Goal: Task Accomplishment & Management: Manage account settings

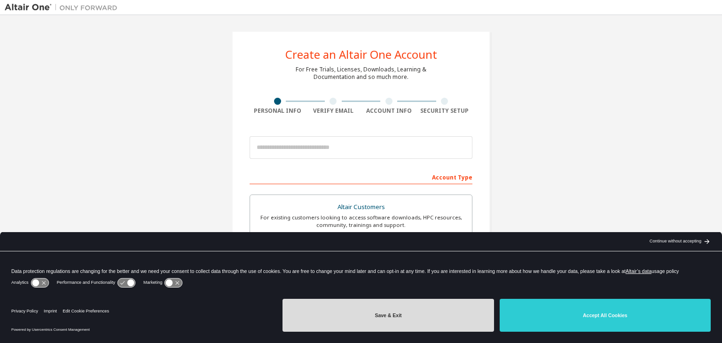
click at [419, 315] on button "Save & Exit" at bounding box center [388, 315] width 211 height 33
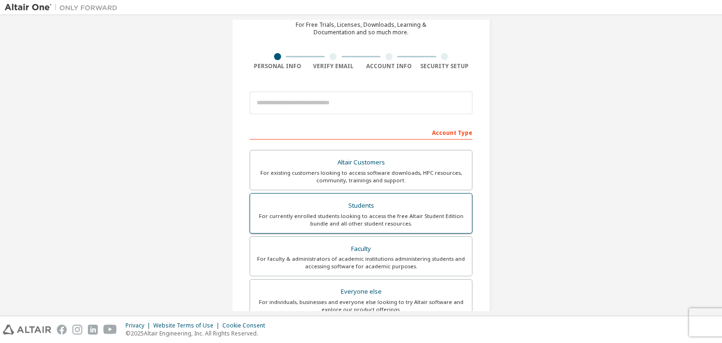
scroll to position [47, 0]
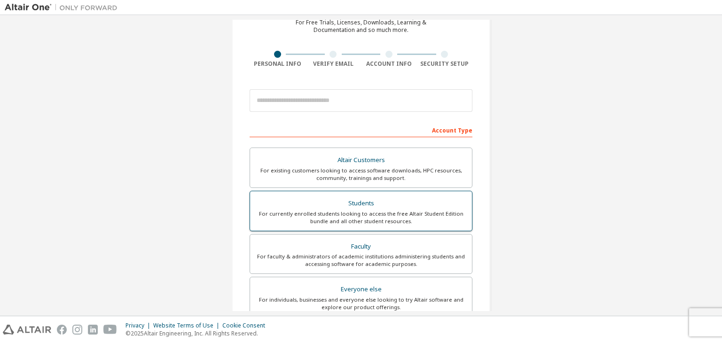
click at [363, 199] on div "Students" at bounding box center [361, 203] width 211 height 13
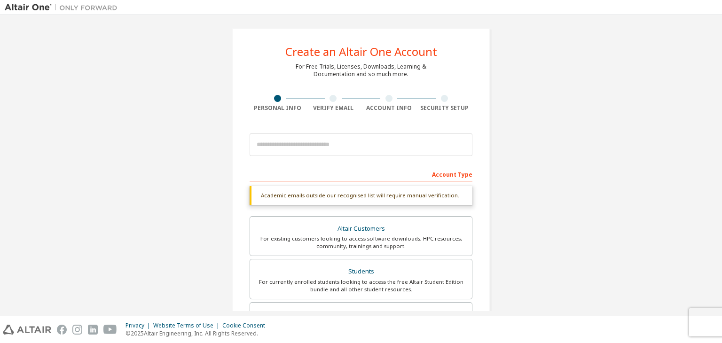
scroll to position [0, 0]
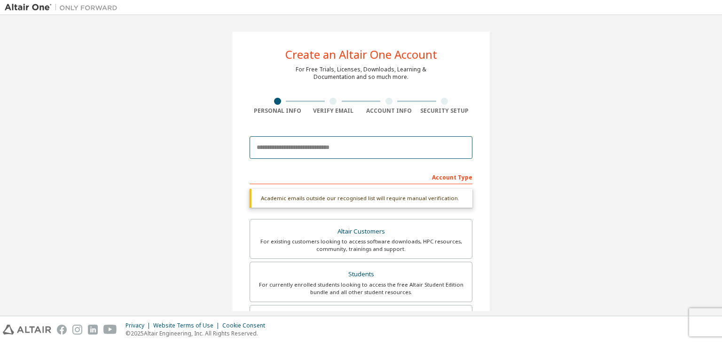
click at [314, 149] on input "email" at bounding box center [361, 147] width 223 height 23
type input "**********"
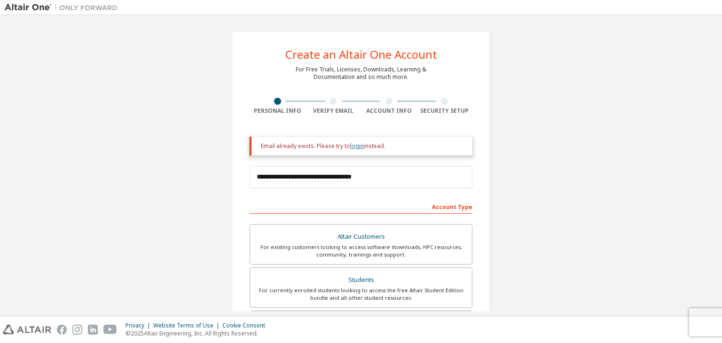
click at [350, 147] on link "login" at bounding box center [357, 146] width 14 height 8
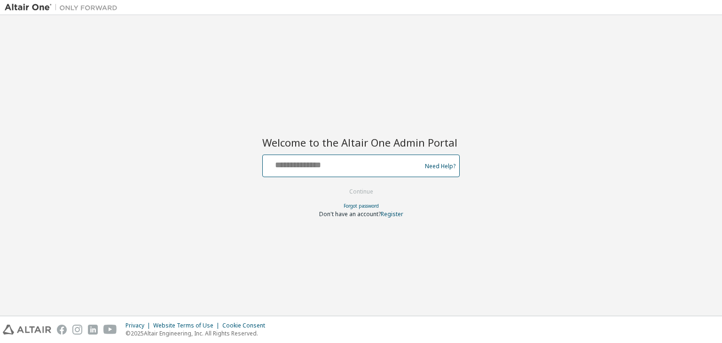
click at [316, 170] on input "text" at bounding box center [344, 164] width 154 height 14
type input "**********"
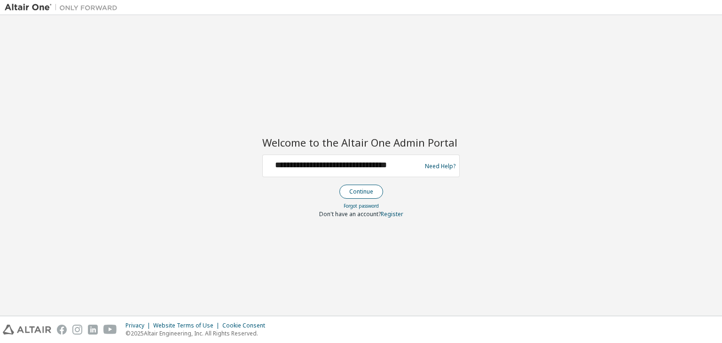
click at [357, 193] on button "Continue" at bounding box center [362, 192] width 44 height 14
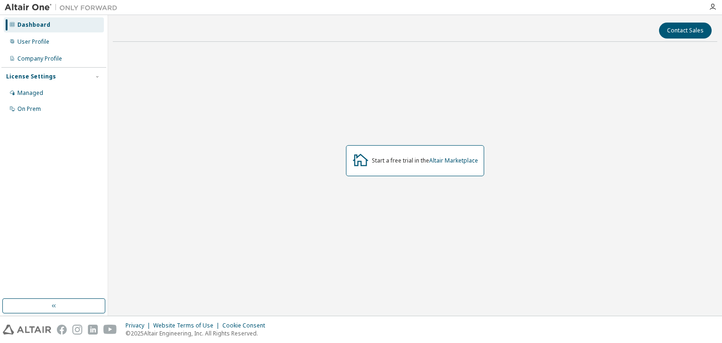
click at [35, 9] on img at bounding box center [64, 7] width 118 height 9
click at [57, 42] on div "User Profile" at bounding box center [54, 41] width 100 height 15
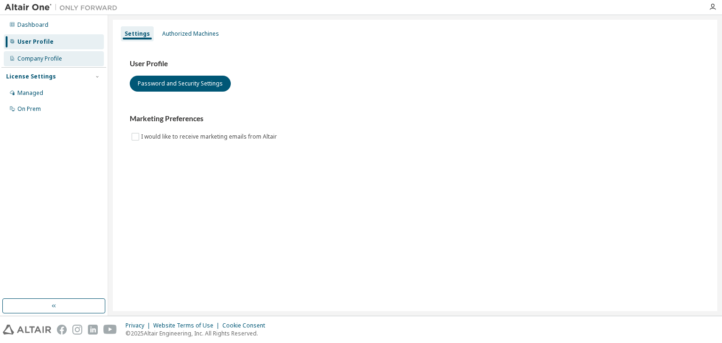
click at [64, 59] on div "Company Profile" at bounding box center [54, 58] width 100 height 15
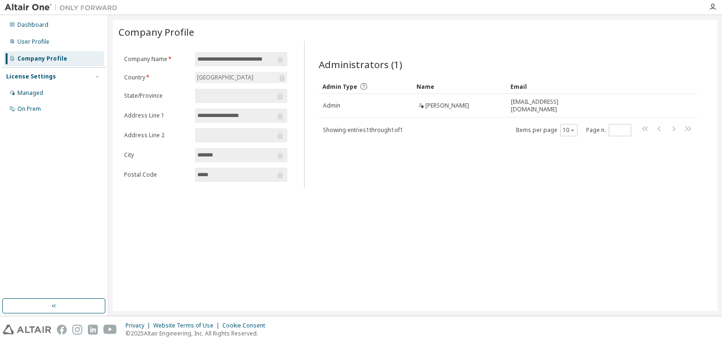
click at [39, 5] on img at bounding box center [64, 7] width 118 height 9
click at [55, 21] on div "Dashboard" at bounding box center [54, 24] width 100 height 15
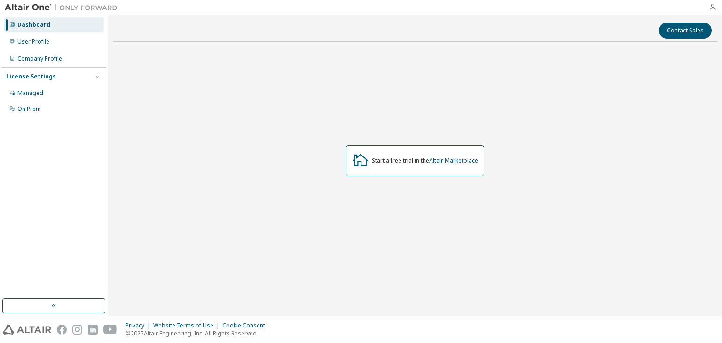
click at [711, 5] on icon "button" at bounding box center [713, 7] width 8 height 8
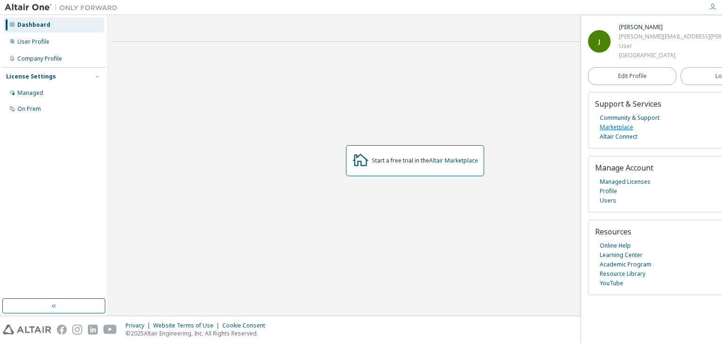
click at [624, 124] on link "Marketplace" at bounding box center [616, 127] width 33 height 9
click at [43, 95] on div "Managed" at bounding box center [54, 93] width 100 height 15
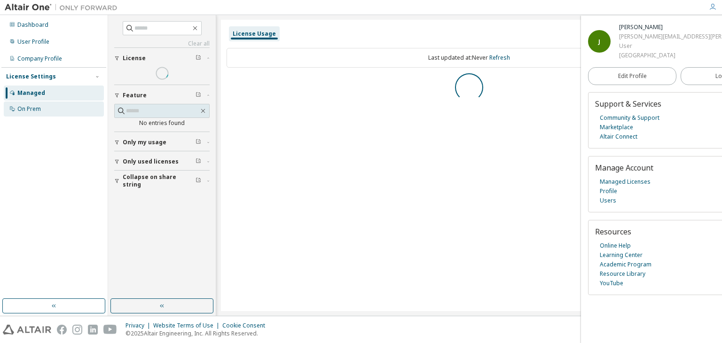
click at [47, 107] on div "On Prem" at bounding box center [54, 109] width 100 height 15
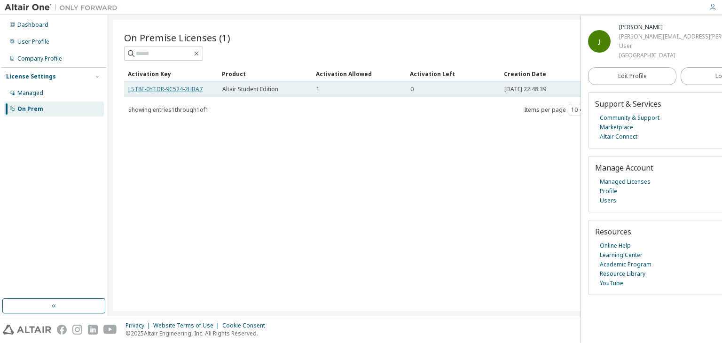
click at [151, 89] on link "LST8F-0YTDR-9C524-2HBA7" at bounding box center [165, 89] width 74 height 8
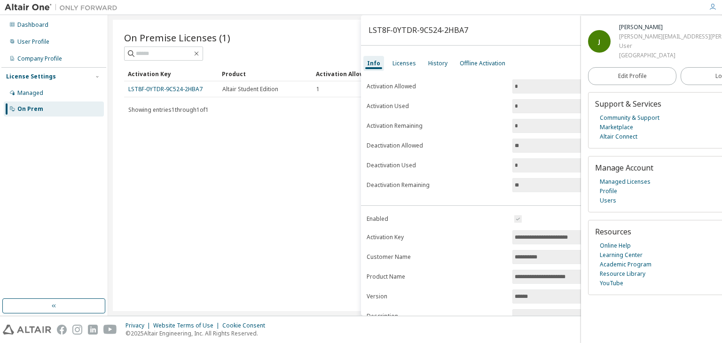
drag, startPoint x: 167, startPoint y: 88, endPoint x: 128, endPoint y: 107, distance: 42.7
click at [129, 110] on span "Showing entries 1 through 1 of 1" at bounding box center [168, 110] width 80 height 8
click at [131, 89] on link "LST8F-0YTDR-9C524-2HBA7" at bounding box center [165, 89] width 74 height 8
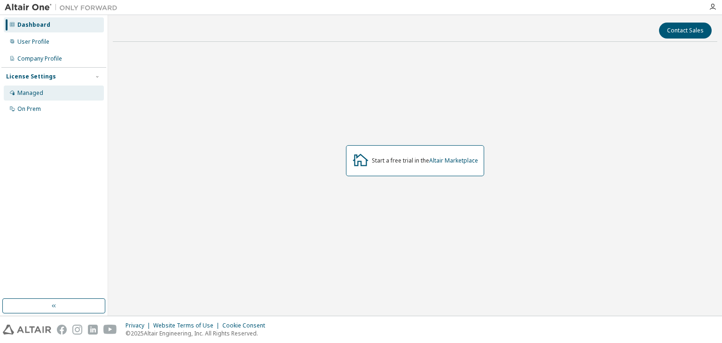
click at [32, 90] on div "Managed" at bounding box center [30, 93] width 26 height 8
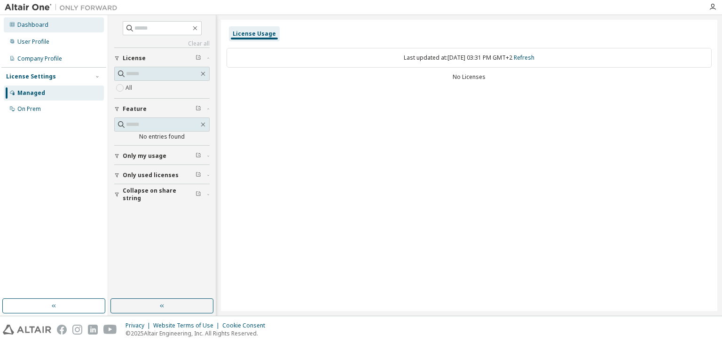
click at [47, 24] on div "Dashboard" at bounding box center [54, 24] width 100 height 15
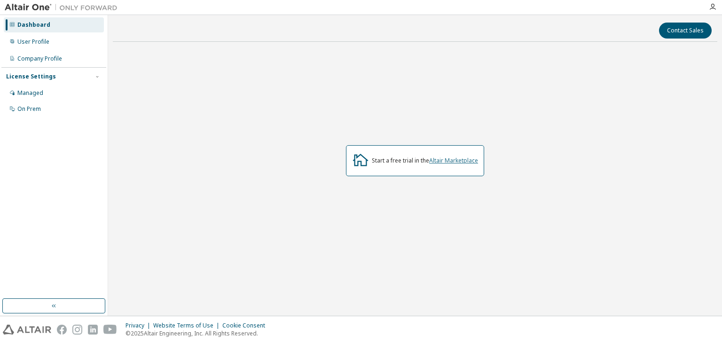
click at [449, 161] on link "Altair Marketplace" at bounding box center [453, 161] width 49 height 8
click at [34, 38] on div "User Profile" at bounding box center [54, 41] width 100 height 15
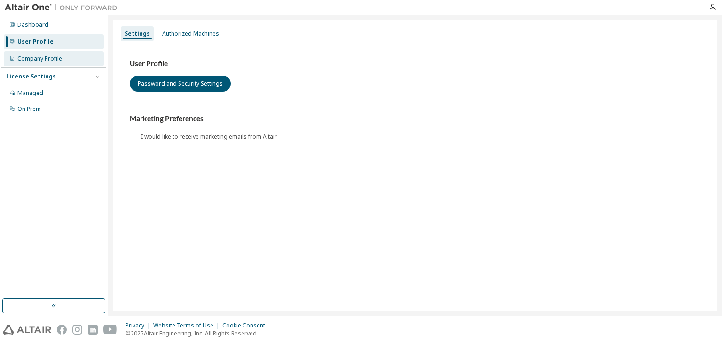
click at [51, 59] on div "Company Profile" at bounding box center [39, 59] width 45 height 8
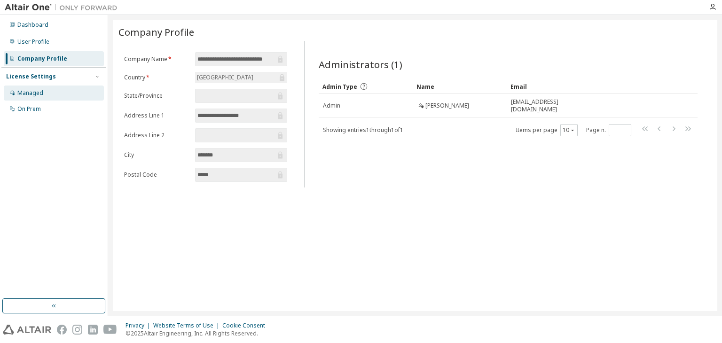
click at [50, 93] on div "Managed" at bounding box center [54, 93] width 100 height 15
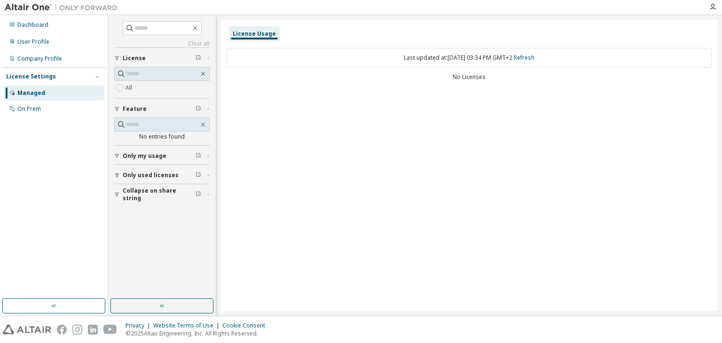
drag, startPoint x: 279, startPoint y: 103, endPoint x: 272, endPoint y: 101, distance: 6.8
drag, startPoint x: 272, startPoint y: 101, endPoint x: 467, endPoint y: 73, distance: 196.1
click at [467, 73] on div "Last updated at: [DATE] 03:34 PM GMT+2 Refresh No Licenses" at bounding box center [469, 65] width 485 height 46
click at [535, 61] on link "Refresh" at bounding box center [524, 58] width 21 height 8
click at [64, 113] on div "On Prem" at bounding box center [54, 109] width 100 height 15
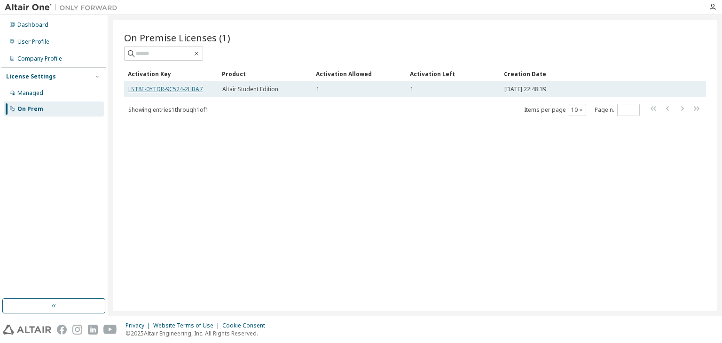
click at [176, 89] on link "LST8F-0YTDR-9C524-2HBA7" at bounding box center [165, 89] width 74 height 8
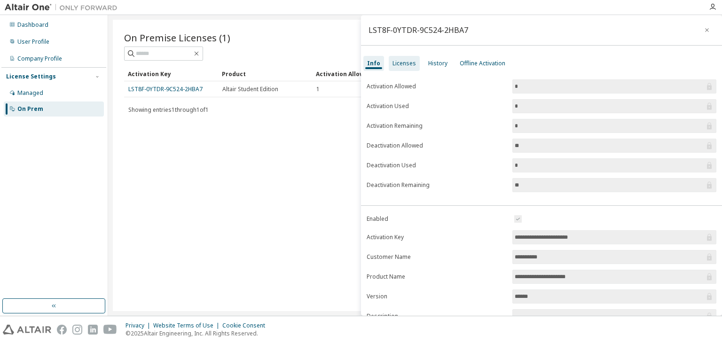
click at [409, 68] on div "Licenses" at bounding box center [404, 63] width 31 height 15
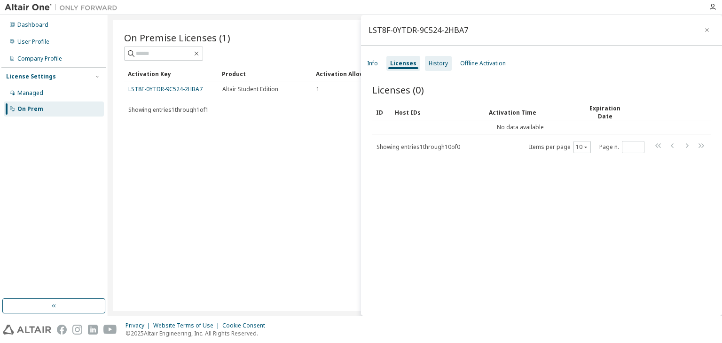
click at [437, 67] on div "History" at bounding box center [438, 63] width 27 height 15
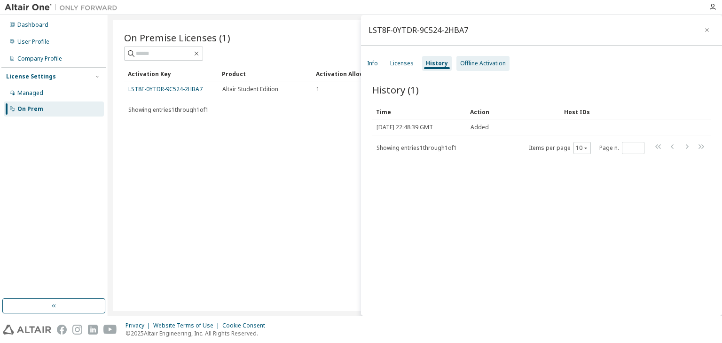
click at [474, 68] on div "Offline Activation" at bounding box center [483, 63] width 53 height 15
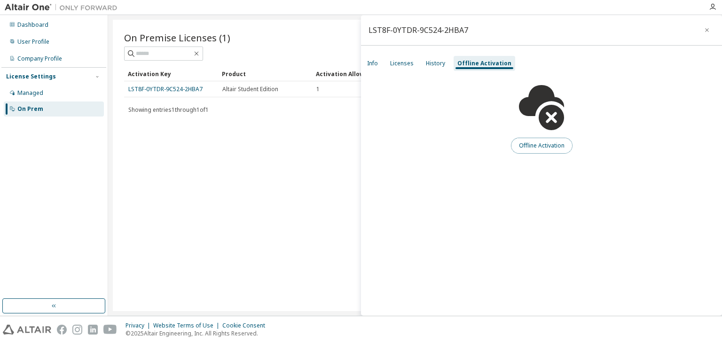
click at [546, 145] on button "Offline Activation" at bounding box center [542, 146] width 62 height 16
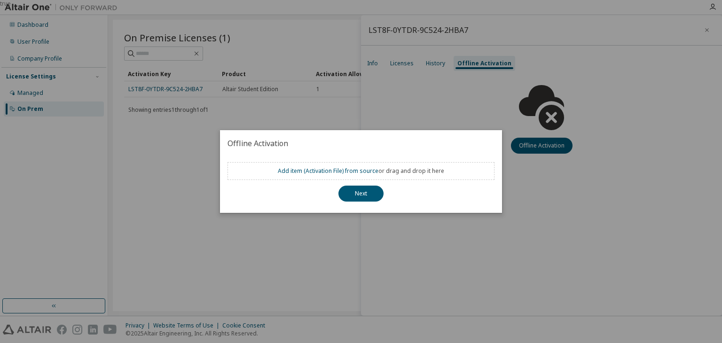
click at [434, 213] on div "true" at bounding box center [361, 171] width 722 height 343
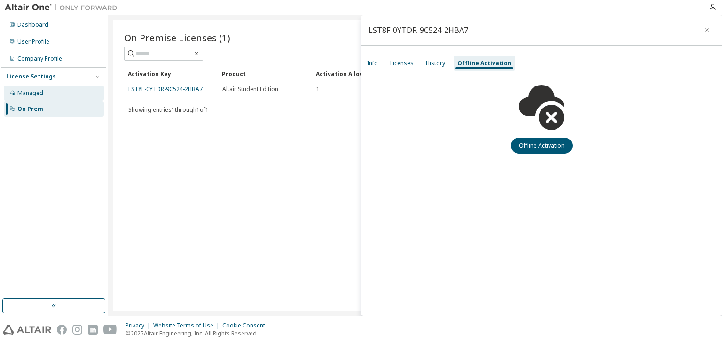
click at [79, 94] on div "Managed" at bounding box center [54, 93] width 100 height 15
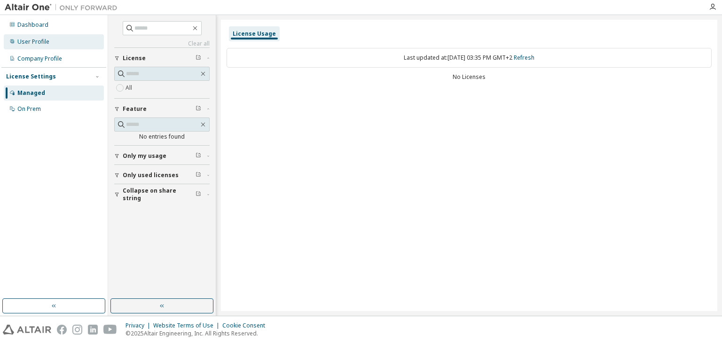
click at [42, 35] on div "User Profile" at bounding box center [54, 41] width 100 height 15
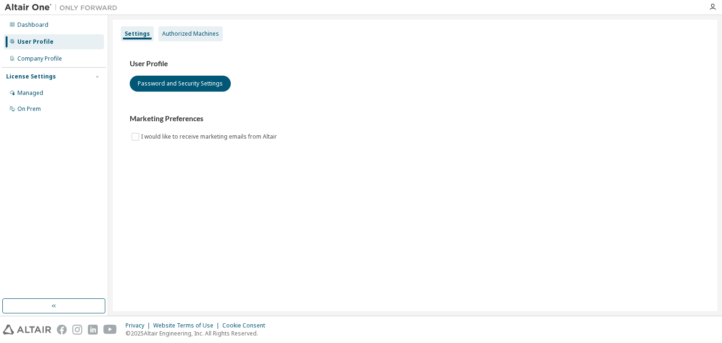
click at [213, 34] on div "Authorized Machines" at bounding box center [190, 34] width 57 height 8
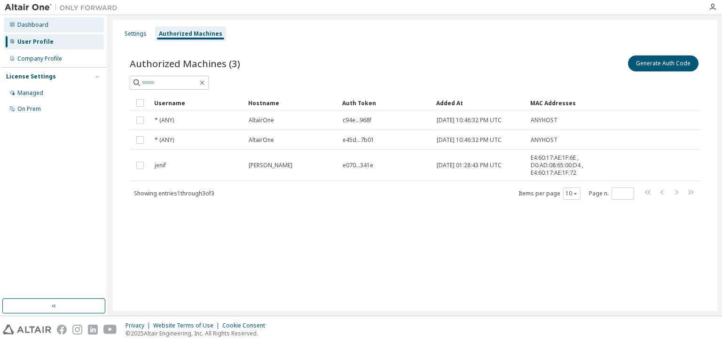
click at [36, 22] on div "Dashboard" at bounding box center [32, 25] width 31 height 8
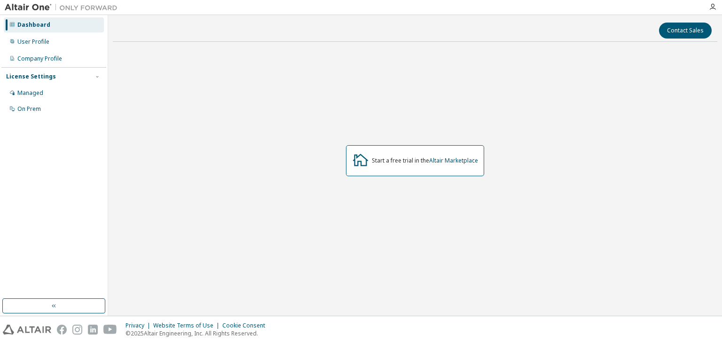
click at [38, 7] on img at bounding box center [64, 7] width 118 height 9
click at [93, 8] on img at bounding box center [64, 7] width 118 height 9
click at [42, 95] on div "Managed" at bounding box center [30, 93] width 26 height 8
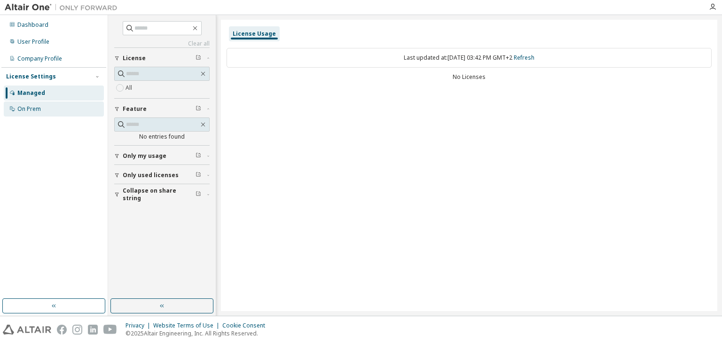
click at [47, 111] on div "On Prem" at bounding box center [54, 109] width 100 height 15
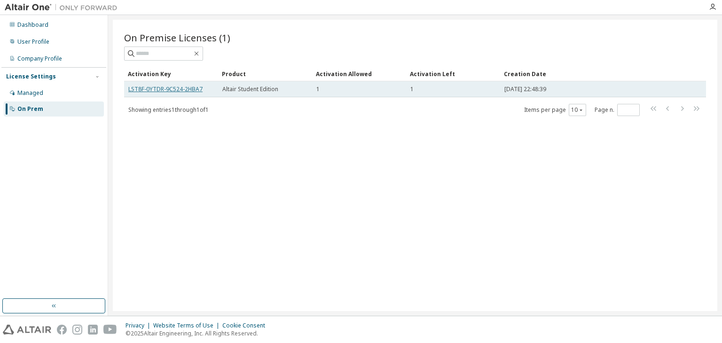
click at [181, 91] on link "LST8F-0YTDR-9C524-2HBA7" at bounding box center [165, 89] width 74 height 8
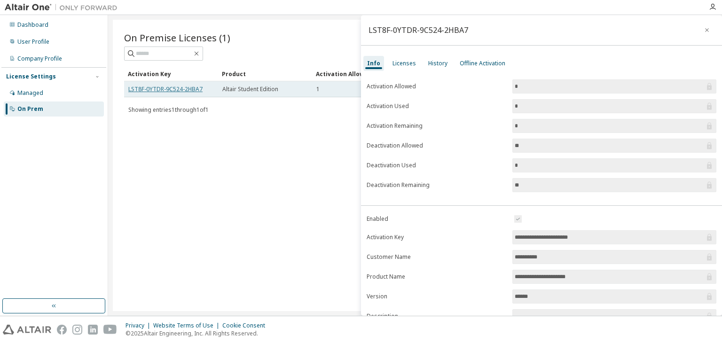
click at [181, 91] on link "LST8F-0YTDR-9C524-2HBA7" at bounding box center [165, 89] width 74 height 8
click at [30, 6] on img at bounding box center [64, 7] width 118 height 9
click at [87, 9] on img at bounding box center [64, 7] width 118 height 9
click at [24, 333] on img at bounding box center [27, 330] width 48 height 10
click at [34, 8] on img at bounding box center [64, 7] width 118 height 9
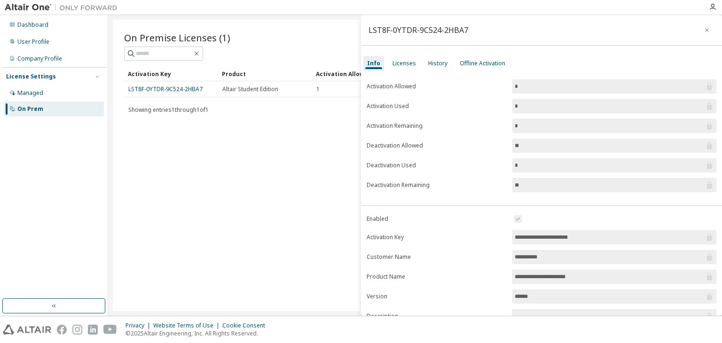
click at [88, 10] on img at bounding box center [64, 7] width 118 height 9
click at [43, 23] on div "Dashboard" at bounding box center [32, 25] width 31 height 8
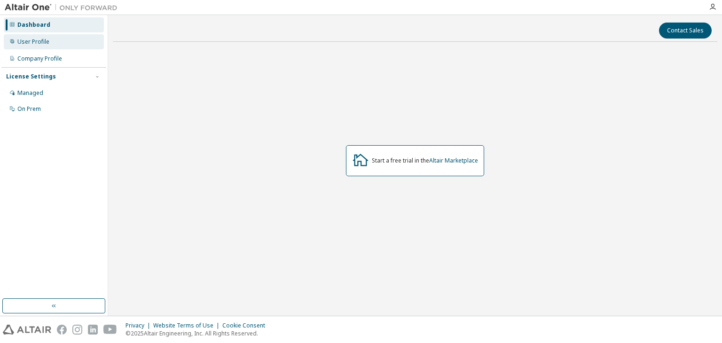
click at [40, 45] on div "User Profile" at bounding box center [33, 42] width 32 height 8
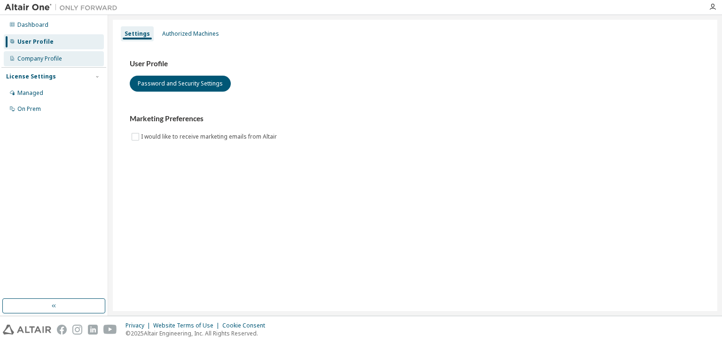
click at [53, 62] on div "Company Profile" at bounding box center [39, 59] width 45 height 8
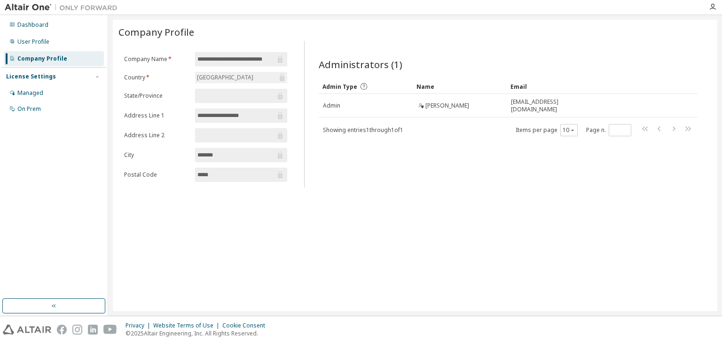
click at [712, 11] on div at bounding box center [713, 7] width 19 height 14
click at [712, 8] on icon "button" at bounding box center [713, 7] width 8 height 8
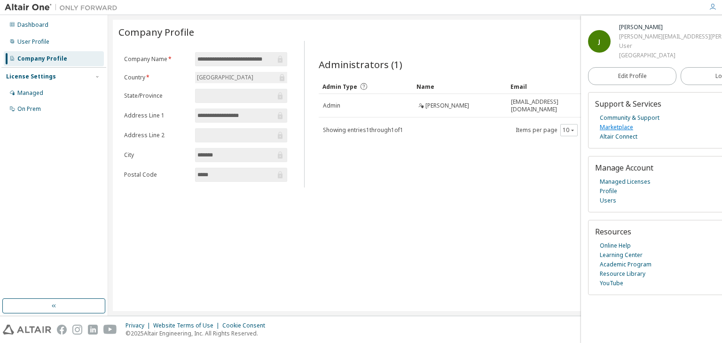
click at [618, 127] on link "Marketplace" at bounding box center [616, 127] width 33 height 9
